Goal: Use online tool/utility: Utilize a website feature to perform a specific function

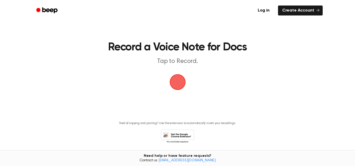
click at [182, 84] on span "button" at bounding box center [177, 82] width 15 height 15
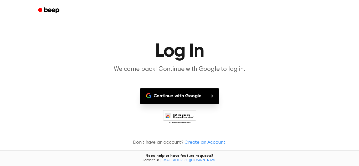
click at [183, 97] on button "Continue with Google" at bounding box center [180, 96] width 80 height 15
click at [292, 50] on h1 "Log In" at bounding box center [179, 51] width 269 height 19
click at [202, 91] on button "Continue with Google" at bounding box center [180, 96] width 80 height 15
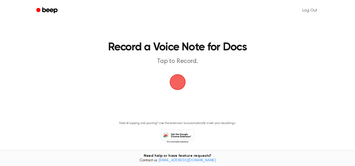
click at [178, 89] on span "button" at bounding box center [177, 82] width 16 height 16
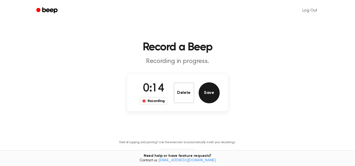
click at [209, 97] on button "Save" at bounding box center [209, 92] width 21 height 21
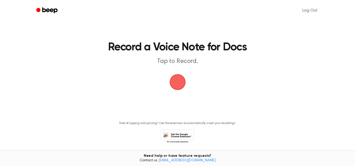
click at [184, 83] on span "button" at bounding box center [177, 82] width 29 height 29
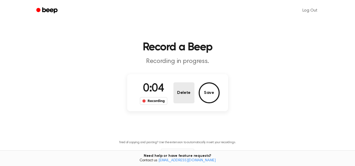
click at [178, 98] on button "Delete" at bounding box center [183, 92] width 21 height 21
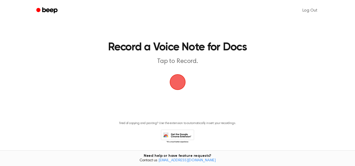
click at [178, 91] on main "Record a Voice Note for Docs Tap to Record. Tired of copying and pasting? Use t…" at bounding box center [177, 79] width 355 height 159
click at [176, 84] on span "button" at bounding box center [177, 82] width 28 height 28
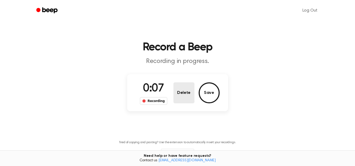
click at [176, 84] on button "Delete" at bounding box center [183, 92] width 21 height 21
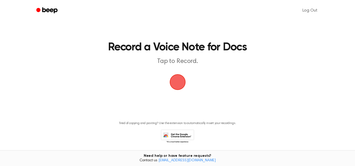
click at [176, 84] on span "button" at bounding box center [178, 82] width 28 height 28
click at [176, 84] on span "button" at bounding box center [177, 82] width 29 height 29
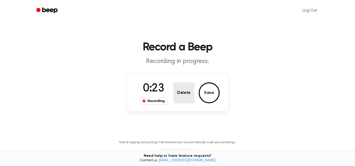
click at [185, 96] on button "Delete" at bounding box center [183, 92] width 21 height 21
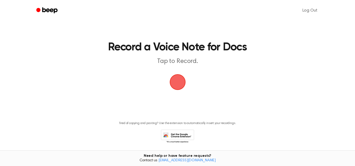
click at [184, 82] on span "button" at bounding box center [177, 82] width 28 height 28
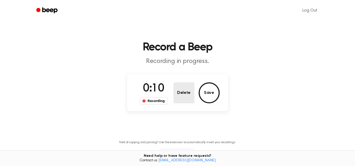
click at [181, 85] on button "Delete" at bounding box center [183, 92] width 21 height 21
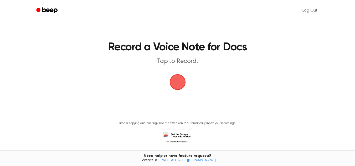
click at [181, 85] on span "button" at bounding box center [178, 82] width 22 height 22
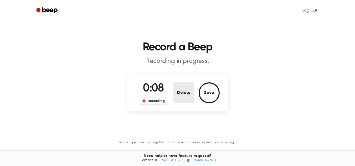
click at [181, 85] on button "Delete" at bounding box center [183, 92] width 21 height 21
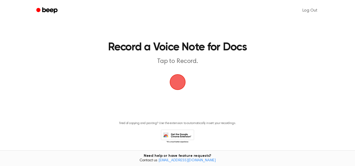
click at [179, 83] on span "button" at bounding box center [177, 82] width 29 height 29
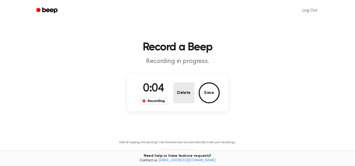
click at [179, 83] on button "Delete" at bounding box center [183, 92] width 21 height 21
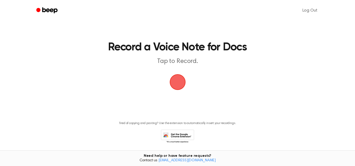
click at [179, 83] on span "button" at bounding box center [177, 82] width 27 height 27
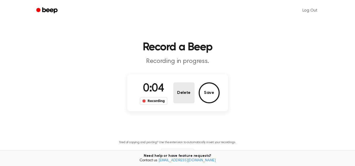
click at [179, 83] on button "Delete" at bounding box center [183, 92] width 21 height 21
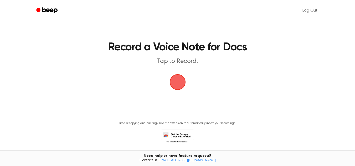
click at [179, 83] on span "button" at bounding box center [177, 82] width 17 height 17
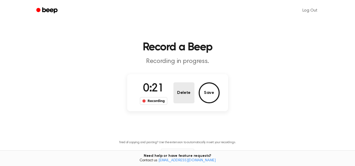
click at [179, 83] on button "Delete" at bounding box center [183, 92] width 21 height 21
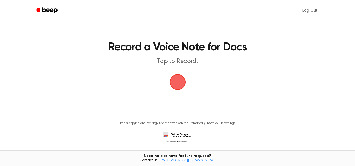
click at [179, 83] on span "button" at bounding box center [177, 82] width 23 height 23
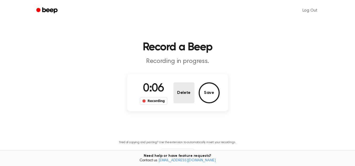
click at [179, 83] on button "Delete" at bounding box center [183, 92] width 21 height 21
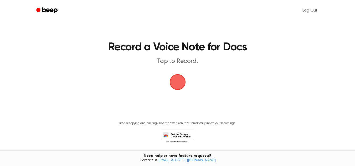
click at [179, 83] on span "button" at bounding box center [177, 81] width 25 height 25
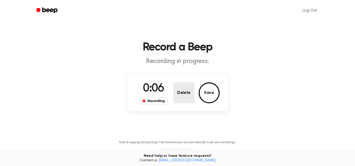
click at [179, 83] on button "Delete" at bounding box center [183, 92] width 21 height 21
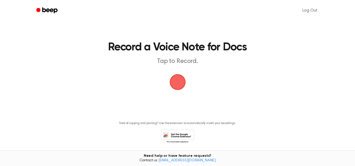
click at [178, 83] on span "button" at bounding box center [177, 82] width 23 height 23
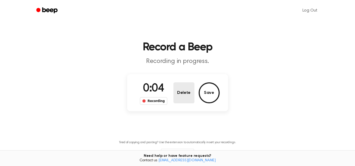
click at [178, 83] on button "Delete" at bounding box center [183, 92] width 21 height 21
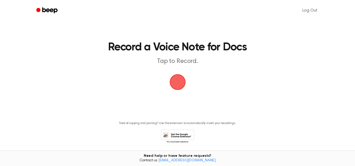
click at [178, 83] on span "button" at bounding box center [177, 82] width 26 height 26
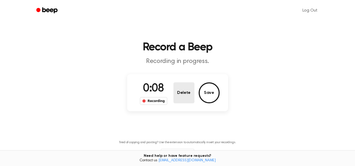
click at [178, 83] on button "Delete" at bounding box center [183, 92] width 21 height 21
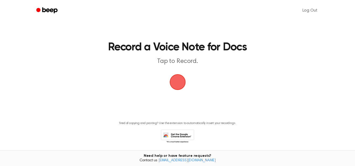
click at [178, 76] on span "button" at bounding box center [177, 82] width 19 height 19
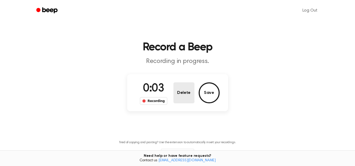
click at [186, 100] on button "Delete" at bounding box center [183, 92] width 21 height 21
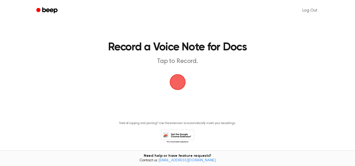
click at [178, 81] on span "button" at bounding box center [177, 82] width 24 height 24
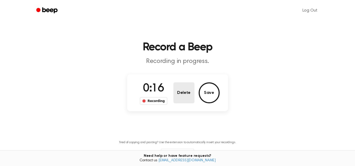
click at [180, 84] on button "Delete" at bounding box center [183, 92] width 21 height 21
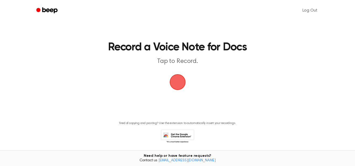
click at [179, 84] on span "button" at bounding box center [177, 82] width 21 height 21
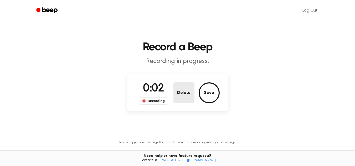
click at [179, 84] on button "Delete" at bounding box center [183, 92] width 21 height 21
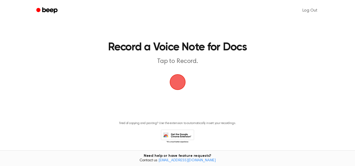
click at [179, 84] on span "button" at bounding box center [177, 82] width 17 height 17
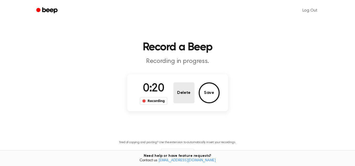
click at [179, 84] on button "Delete" at bounding box center [183, 92] width 21 height 21
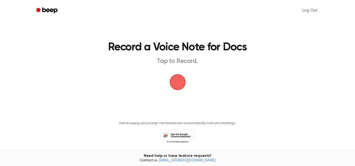
click at [179, 84] on span "button" at bounding box center [177, 82] width 27 height 27
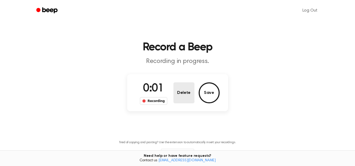
click at [179, 85] on button "Delete" at bounding box center [183, 92] width 21 height 21
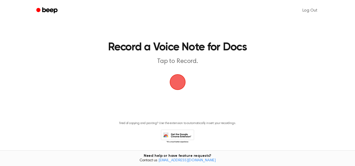
click at [178, 86] on span "button" at bounding box center [177, 82] width 22 height 22
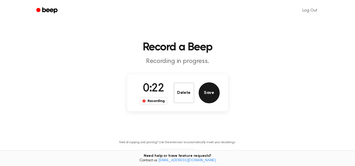
click at [209, 93] on button "Save" at bounding box center [209, 92] width 21 height 21
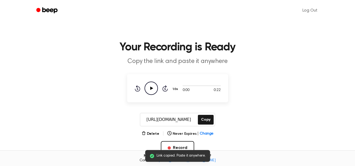
click at [154, 89] on icon "Play Audio" at bounding box center [150, 88] width 13 height 13
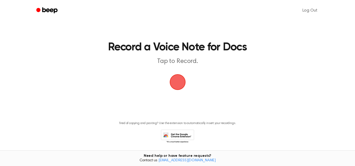
click at [183, 79] on span "button" at bounding box center [177, 82] width 15 height 15
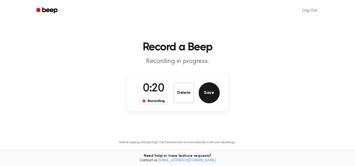
click at [206, 92] on button "Save" at bounding box center [209, 92] width 21 height 21
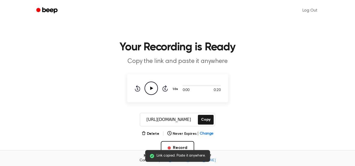
click at [156, 84] on circle at bounding box center [151, 88] width 13 height 13
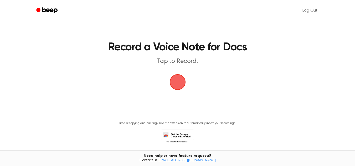
click at [312, 137] on div "Tired of copying and pasting? Use the extension to automatically insert your re…" at bounding box center [177, 130] width 342 height 27
click at [178, 87] on span "button" at bounding box center [177, 82] width 19 height 19
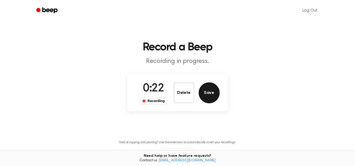
click at [209, 95] on button "Save" at bounding box center [209, 92] width 21 height 21
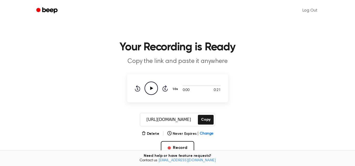
click at [152, 90] on icon "Play Audio" at bounding box center [150, 88] width 13 height 13
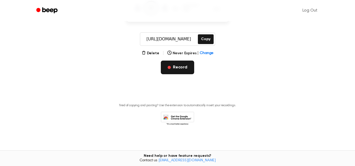
click at [180, 61] on button "Record" at bounding box center [177, 68] width 33 height 14
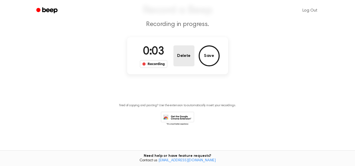
click at [178, 55] on button "Delete" at bounding box center [183, 55] width 21 height 21
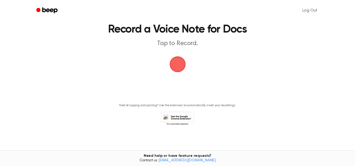
click at [183, 62] on span "button" at bounding box center [177, 64] width 17 height 17
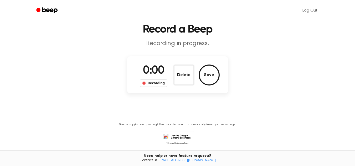
scroll to position [37, 0]
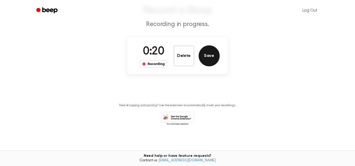
click at [205, 49] on button "Save" at bounding box center [209, 55] width 21 height 21
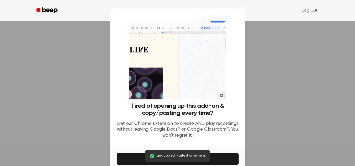
scroll to position [81, 0]
click at [275, 59] on div at bounding box center [177, 83] width 355 height 166
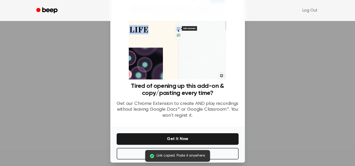
scroll to position [25, 0]
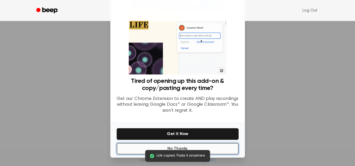
click at [214, 151] on button "No Thanks" at bounding box center [178, 149] width 122 height 12
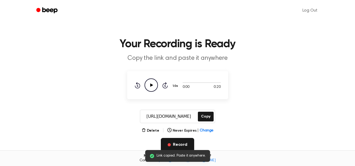
scroll to position [0, 0]
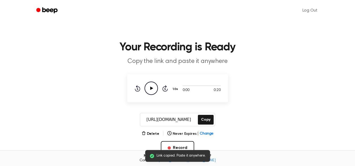
click at [152, 85] on icon "Play Audio" at bounding box center [150, 88] width 13 height 13
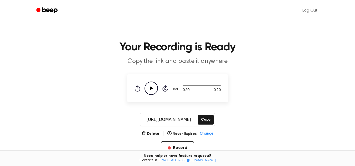
click at [155, 89] on icon "Play Audio" at bounding box center [150, 88] width 13 height 13
click at [210, 121] on button "Copy" at bounding box center [205, 120] width 15 height 10
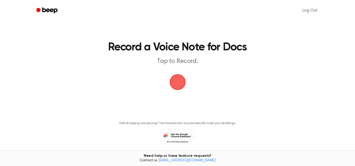
click at [185, 80] on span "button" at bounding box center [177, 82] width 16 height 16
click at [178, 84] on span "button" at bounding box center [177, 82] width 15 height 15
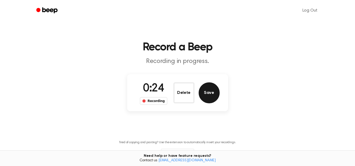
click at [204, 91] on button "Save" at bounding box center [209, 92] width 21 height 21
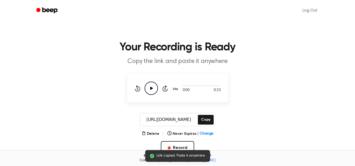
click at [152, 90] on icon "Play Audio" at bounding box center [150, 88] width 13 height 13
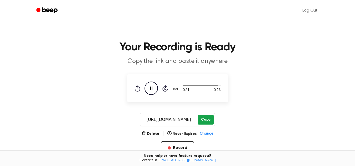
click at [208, 122] on button "Copy" at bounding box center [205, 120] width 15 height 10
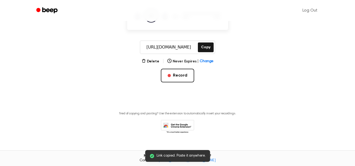
scroll to position [81, 0]
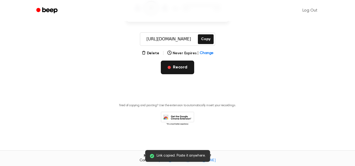
click at [175, 69] on button "Record" at bounding box center [177, 68] width 33 height 14
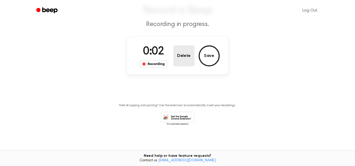
click at [183, 56] on button "Delete" at bounding box center [183, 55] width 21 height 21
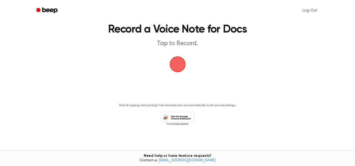
click at [180, 60] on span "button" at bounding box center [177, 64] width 15 height 15
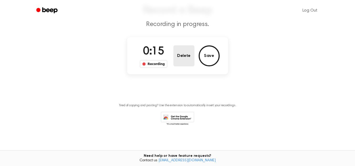
click at [180, 60] on button "Delete" at bounding box center [183, 55] width 21 height 21
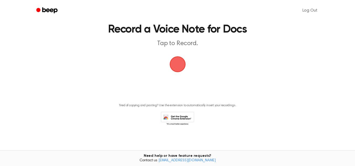
scroll to position [18, 0]
click at [180, 60] on span "button" at bounding box center [177, 64] width 15 height 15
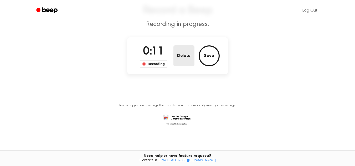
click at [180, 60] on button "Delete" at bounding box center [183, 55] width 21 height 21
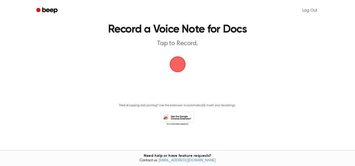
scroll to position [18, 0]
click at [180, 60] on span "button" at bounding box center [177, 64] width 15 height 15
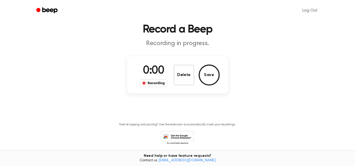
scroll to position [37, 0]
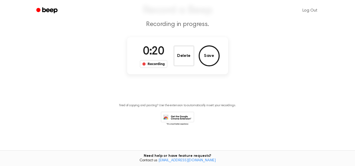
click at [208, 67] on div "0:20 Recording Delete Save" at bounding box center [178, 56] width 84 height 24
click at [211, 60] on button "Save" at bounding box center [209, 55] width 21 height 21
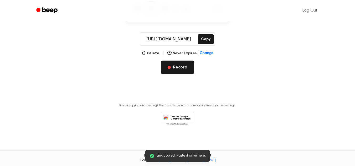
scroll to position [0, 0]
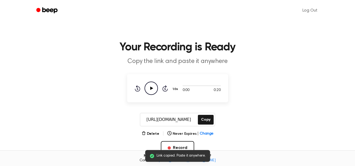
click at [150, 88] on icon "Play Audio" at bounding box center [150, 88] width 13 height 13
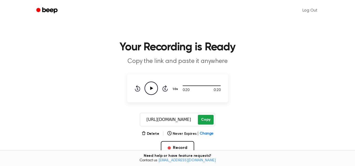
click at [210, 118] on button "Copy" at bounding box center [205, 120] width 15 height 10
